Goal: Task Accomplishment & Management: Use online tool/utility

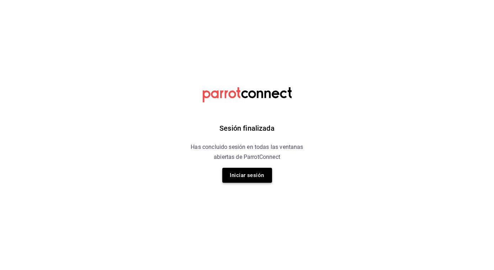
click at [244, 176] on button "Iniciar sesión" at bounding box center [247, 175] width 50 height 15
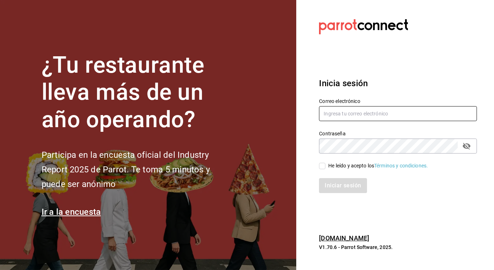
click at [339, 110] on input "text" at bounding box center [398, 113] width 158 height 15
type input "[PERSON_NAME][EMAIL_ADDRESS][PERSON_NAME][DOMAIN_NAME]"
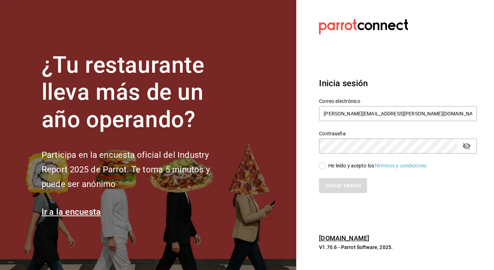
click at [323, 165] on input "He leído y acepto los Términos y condiciones." at bounding box center [322, 166] width 6 height 6
checkbox input "true"
click at [325, 187] on button "Iniciar sesión" at bounding box center [343, 185] width 48 height 15
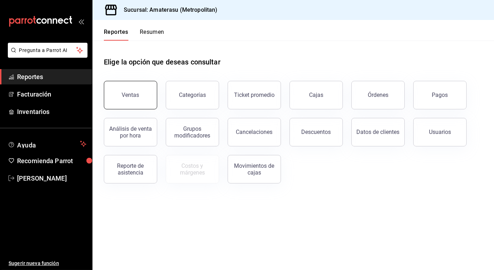
click at [129, 86] on button "Ventas" at bounding box center [130, 95] width 53 height 28
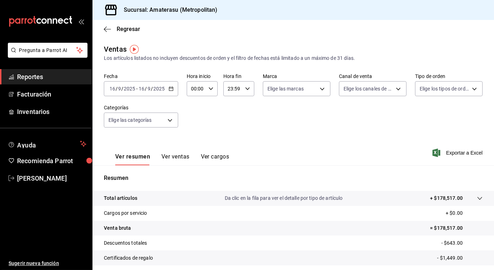
click at [171, 90] on icon "button" at bounding box center [171, 88] width 5 height 5
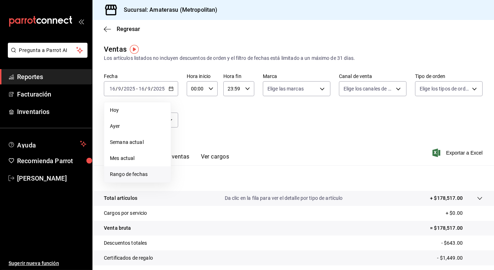
click at [125, 175] on span "Rango de fechas" at bounding box center [137, 173] width 55 height 7
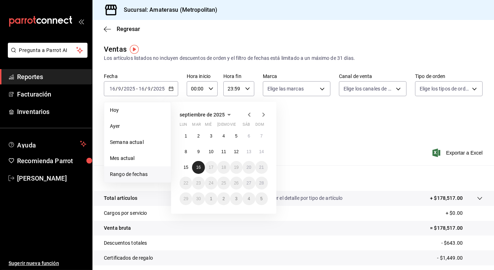
click at [196, 166] on abbr "16" at bounding box center [198, 167] width 5 height 5
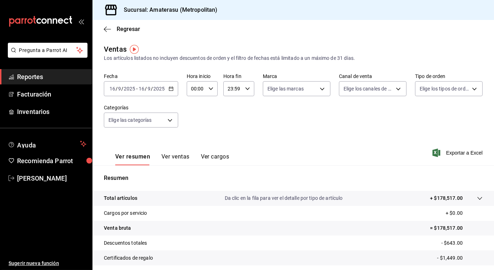
click at [210, 89] on icon "button" at bounding box center [210, 88] width 5 height 5
click at [192, 128] on span "05" at bounding box center [194, 130] width 4 height 6
type input "05:00"
click at [295, 106] on div at bounding box center [247, 135] width 494 height 270
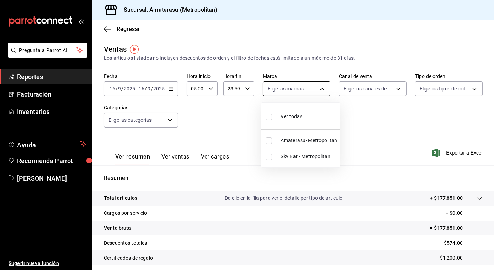
click at [324, 85] on body "Pregunta a Parrot AI Reportes Facturación Inventarios Ayuda Recomienda Parrot J…" at bounding box center [247, 135] width 494 height 270
click at [268, 141] on input "checkbox" at bounding box center [269, 140] width 6 height 6
checkbox input "true"
type input "e4cd7fcb-d45b-43ae-a99f-ad4ccfcd9032"
click at [424, 113] on div at bounding box center [247, 135] width 494 height 270
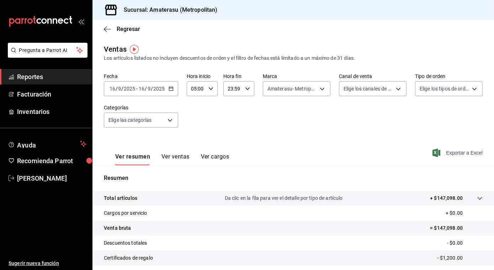
click at [455, 151] on span "Exportar a Excel" at bounding box center [458, 152] width 49 height 9
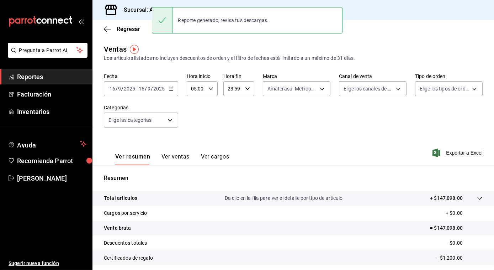
click at [170, 89] on icon "button" at bounding box center [171, 88] width 5 height 5
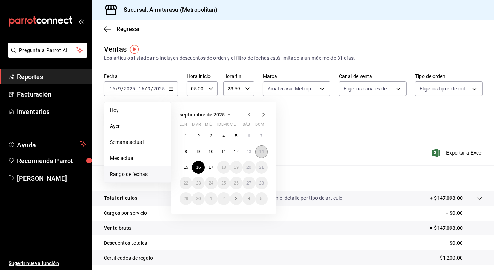
click at [263, 152] on abbr "14" at bounding box center [261, 151] width 5 height 5
click at [189, 168] on button "15" at bounding box center [186, 167] width 12 height 13
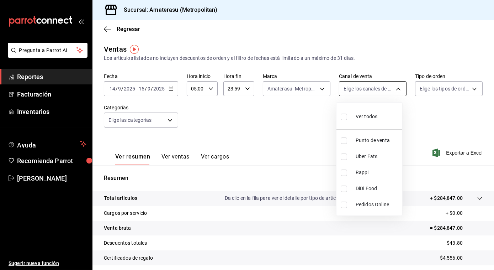
click at [366, 88] on body "Pregunta a Parrot AI Reportes Facturación Inventarios Ayuda Recomienda Parrot J…" at bounding box center [247, 135] width 494 height 270
click at [363, 88] on div at bounding box center [247, 135] width 494 height 270
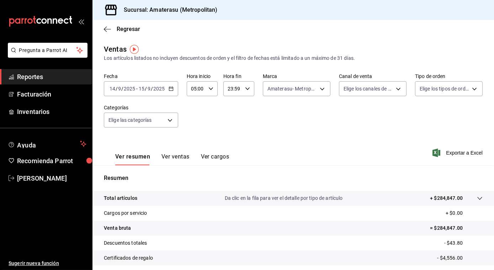
click at [206, 90] on div "05:00 Hora inicio" at bounding box center [202, 88] width 31 height 15
click at [194, 107] on span "05" at bounding box center [194, 107] width 4 height 6
click at [306, 119] on div at bounding box center [247, 135] width 494 height 270
click at [454, 154] on span "Exportar a Excel" at bounding box center [458, 152] width 49 height 9
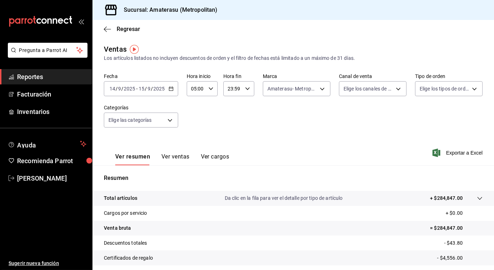
click at [245, 88] on icon "button" at bounding box center [247, 88] width 5 height 5
click at [233, 135] on button "10" at bounding box center [229, 139] width 12 height 14
type input "10:59"
click at [365, 141] on div at bounding box center [247, 135] width 494 height 270
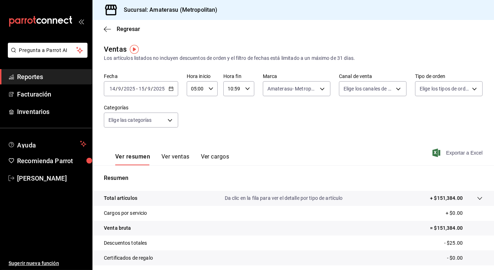
click at [458, 151] on span "Exportar a Excel" at bounding box center [458, 152] width 49 height 9
click at [170, 89] on icon "button" at bounding box center [171, 88] width 5 height 5
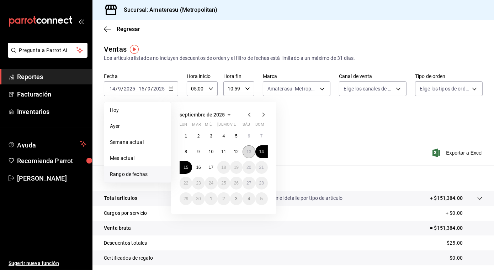
click at [249, 149] on abbr "13" at bounding box center [249, 151] width 5 height 5
click at [262, 152] on abbr "14" at bounding box center [261, 151] width 5 height 5
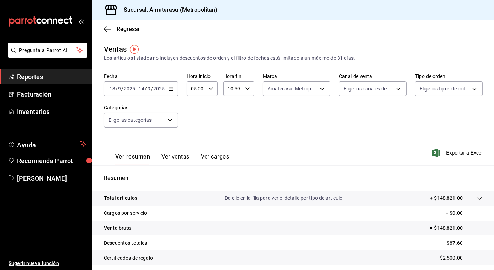
click at [247, 90] on icon "button" at bounding box center [247, 88] width 5 height 5
click at [247, 90] on div at bounding box center [247, 135] width 494 height 270
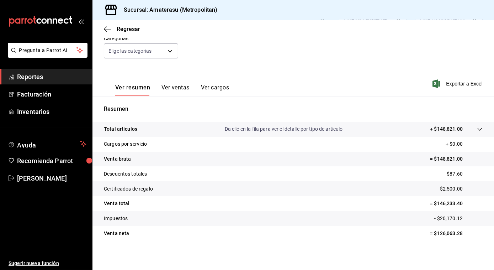
scroll to position [69, 0]
click at [448, 83] on span "Exportar a Excel" at bounding box center [458, 83] width 49 height 9
click at [104, 32] on icon "button" at bounding box center [107, 29] width 7 height 6
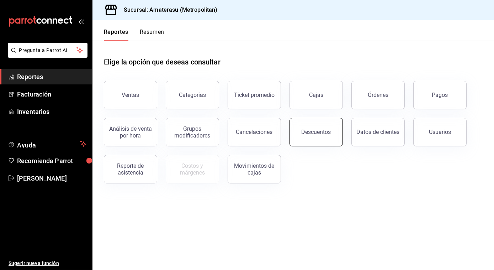
click at [310, 131] on div "Descuentos" at bounding box center [317, 131] width 30 height 7
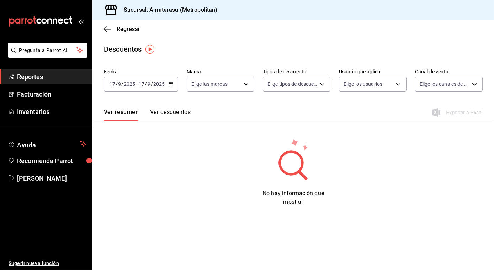
click at [171, 81] on div "2025-09-17 17 / 9 / 2025 - 2025-09-17 17 / 9 / 2025" at bounding box center [141, 83] width 74 height 15
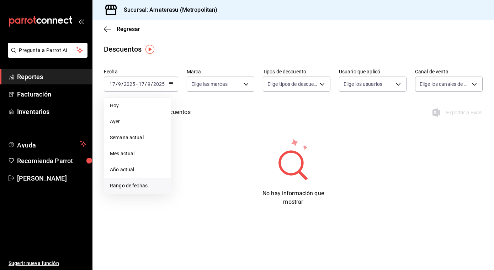
click at [128, 184] on span "Rango de fechas" at bounding box center [137, 185] width 55 height 7
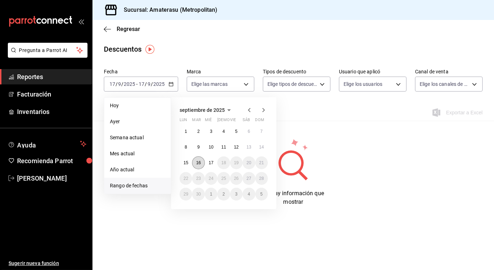
click at [197, 165] on abbr "16" at bounding box center [198, 162] width 5 height 5
click at [214, 163] on button "17" at bounding box center [211, 162] width 12 height 13
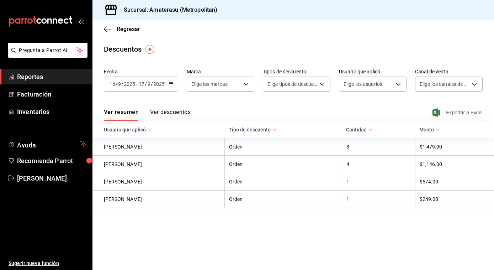
click at [456, 111] on span "Exportar a Excel" at bounding box center [458, 112] width 49 height 9
click at [103, 25] on div "Regresar" at bounding box center [293, 29] width 402 height 18
click at [105, 29] on icon "button" at bounding box center [107, 29] width 7 height 6
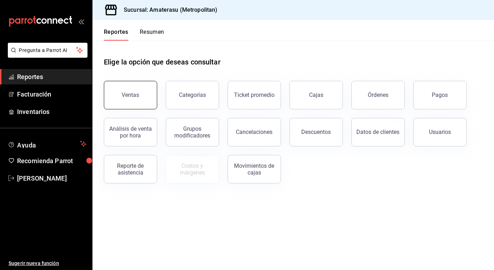
click at [125, 96] on div "Ventas" at bounding box center [130, 94] width 17 height 7
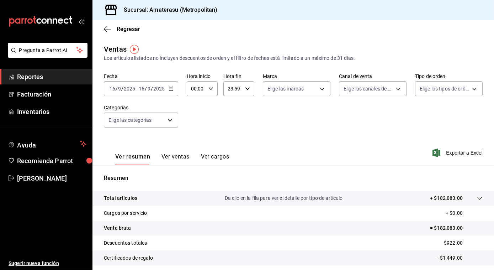
click at [170, 89] on icon "button" at bounding box center [171, 88] width 5 height 5
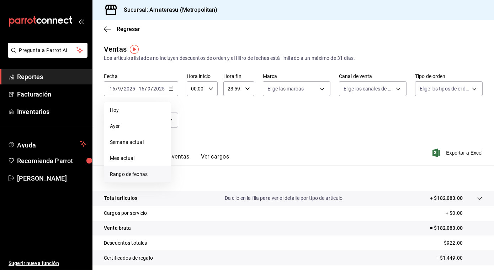
click at [136, 172] on span "Rango de fechas" at bounding box center [137, 173] width 55 height 7
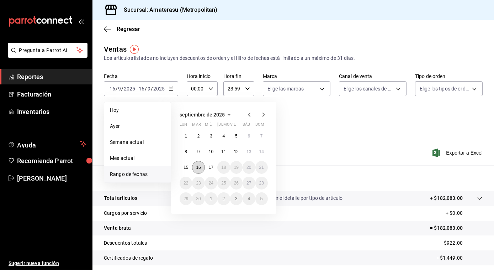
click at [200, 170] on button "16" at bounding box center [198, 167] width 12 height 13
click at [206, 170] on button "17" at bounding box center [211, 167] width 12 height 13
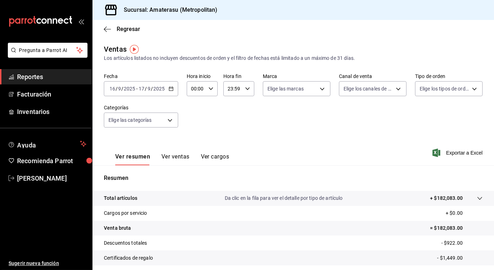
click at [210, 85] on div "00:00 Hora inicio" at bounding box center [202, 88] width 31 height 15
click at [192, 126] on span "05" at bounding box center [194, 128] width 4 height 6
type input "05:00"
click at [277, 91] on div at bounding box center [247, 135] width 494 height 270
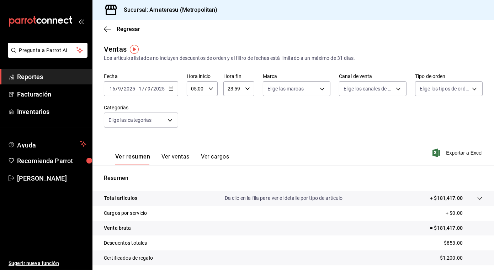
click at [277, 91] on body "Pregunta a Parrot AI Reportes Facturación Inventarios Ayuda Recomienda Parrot J…" at bounding box center [247, 135] width 494 height 270
click at [269, 117] on input "checkbox" at bounding box center [269, 116] width 6 height 6
checkbox input "true"
type input "e4cd7fcb-d45b-43ae-a99f-ad4ccfcd9032,f3afaab8-8c3d-4e49-a299-af9bdf6027b2"
checkbox input "true"
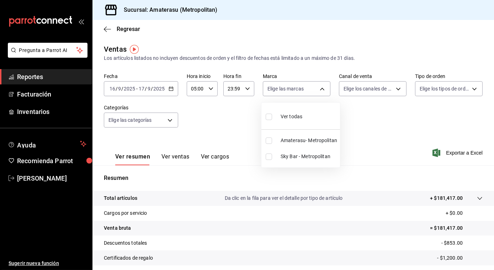
checkbox input "true"
click at [378, 142] on div at bounding box center [247, 135] width 494 height 270
click at [458, 155] on span "Exportar a Excel" at bounding box center [458, 152] width 49 height 9
